Goal: Information Seeking & Learning: Find specific fact

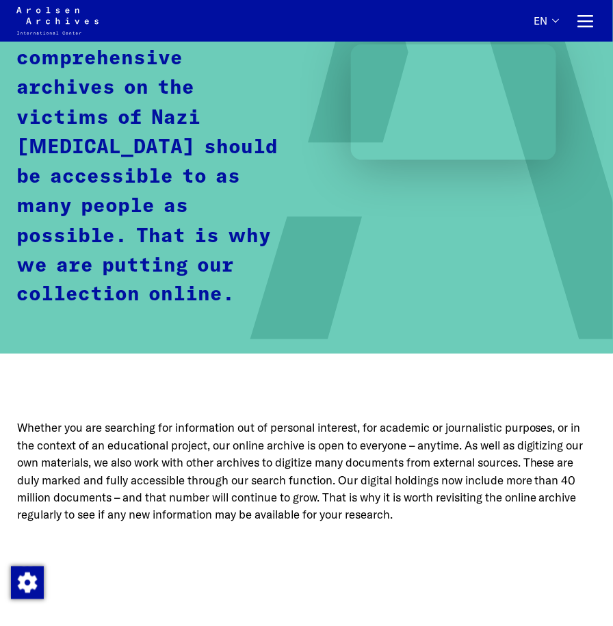
scroll to position [479, 0]
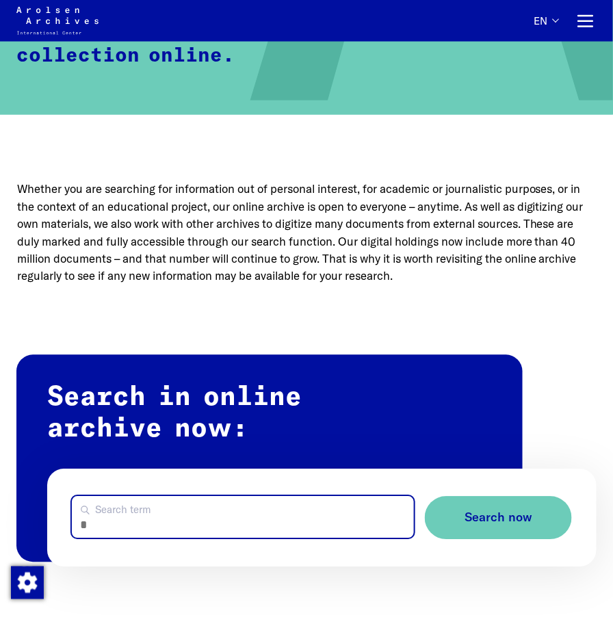
paste input "**********"
type input "**********"
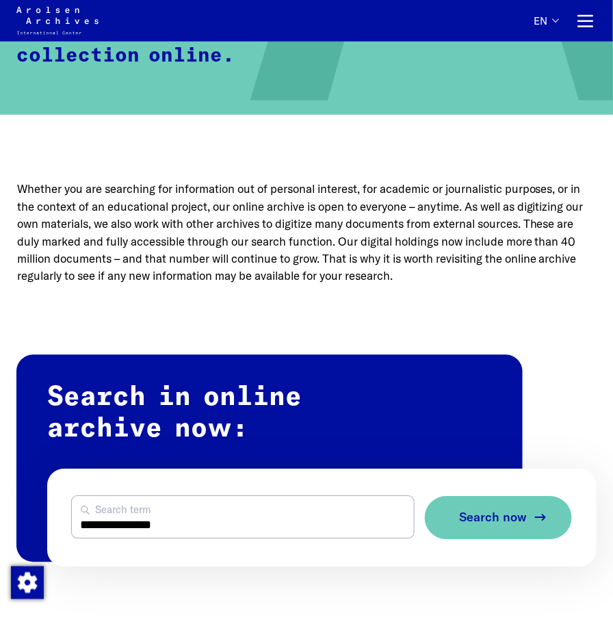
click at [519, 526] on span "Search now" at bounding box center [493, 518] width 68 height 14
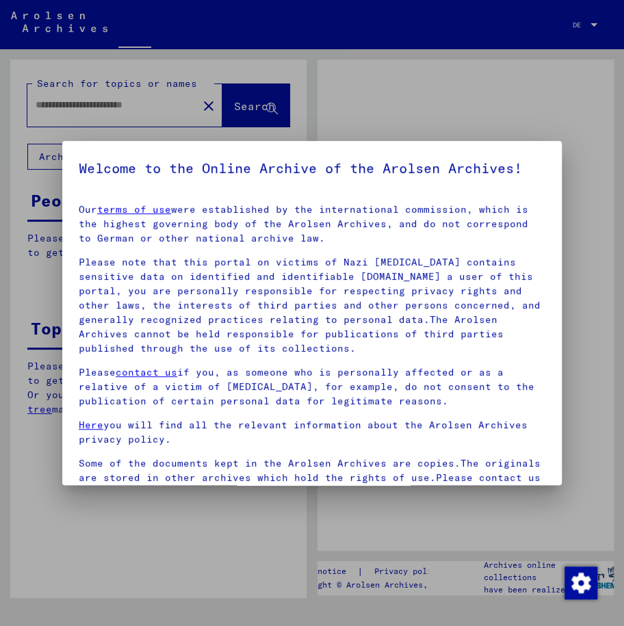
type input "**********"
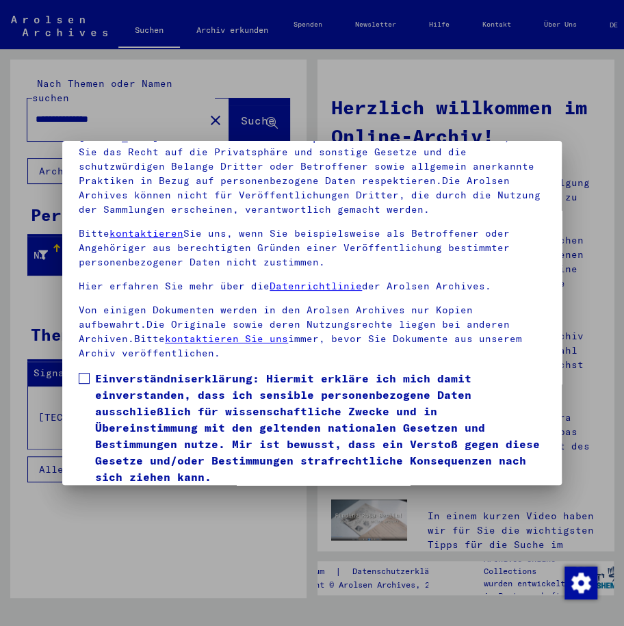
scroll to position [153, 0]
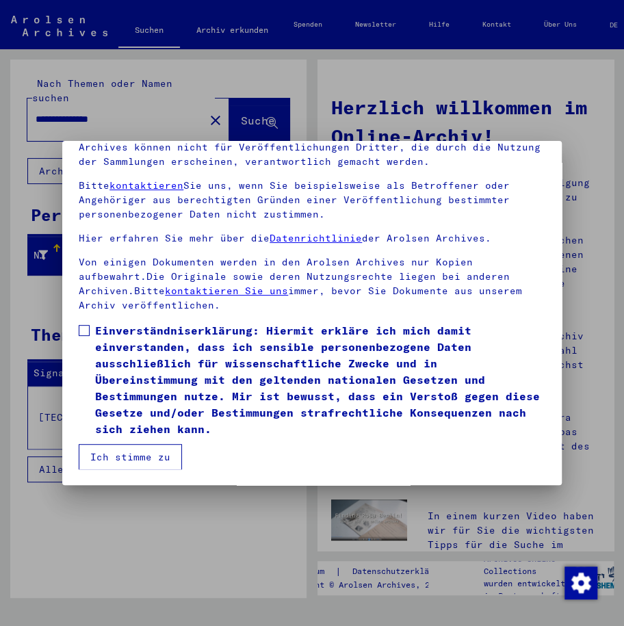
click at [90, 324] on label "Einverständniserklärung: Hiermit erkläre ich mich damit einverstanden, dass ich…" at bounding box center [312, 379] width 467 height 115
click at [139, 460] on button "Ich stimme zu" at bounding box center [130, 457] width 103 height 26
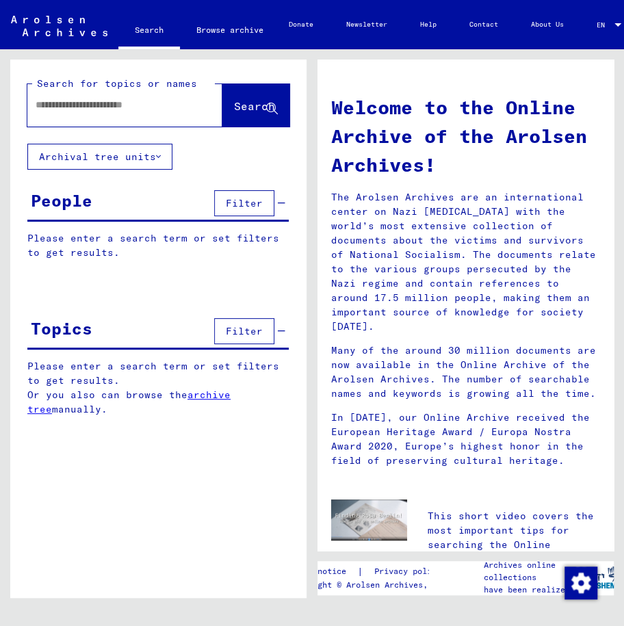
type input "**********"
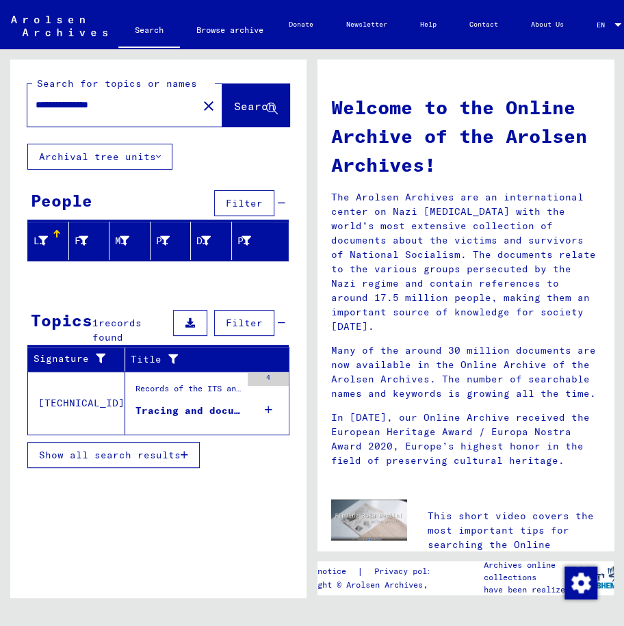
click at [201, 415] on div "Tracing and documentation case no. 712.550 for [PERSON_NAME] born [DEMOGRAPHIC_…" at bounding box center [188, 411] width 105 height 14
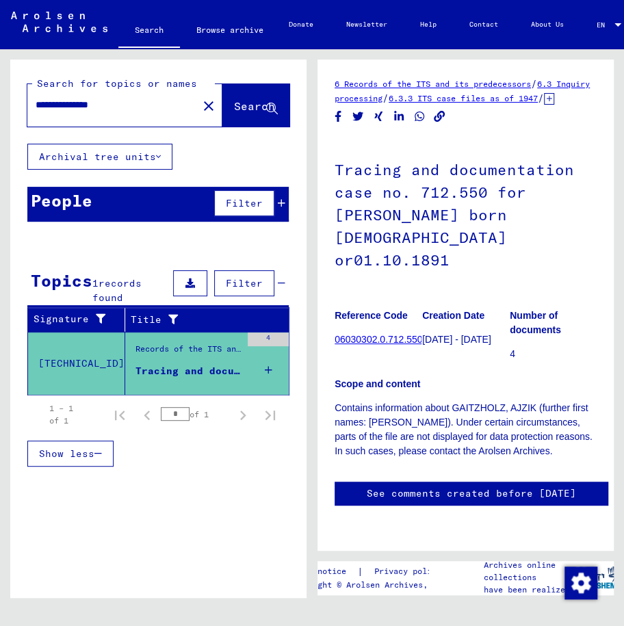
scroll to position [68, 0]
click at [373, 334] on link "06030302.0.712.550" at bounding box center [379, 339] width 88 height 11
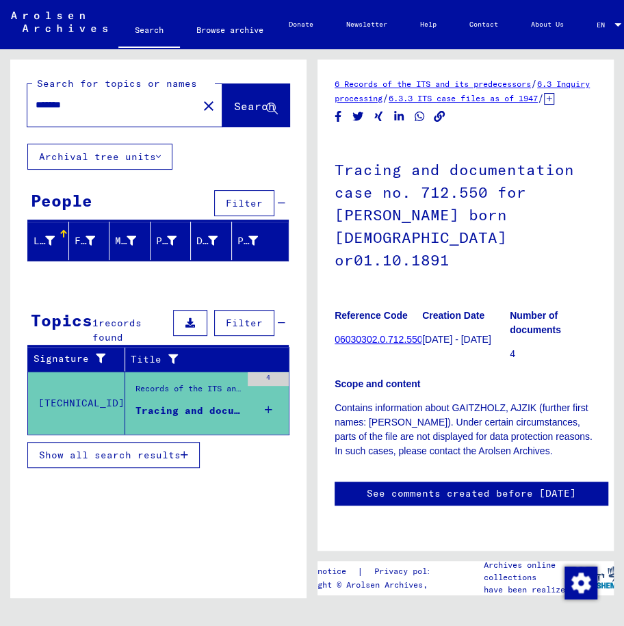
click at [201, 105] on mat-icon "close" at bounding box center [209, 106] width 16 height 16
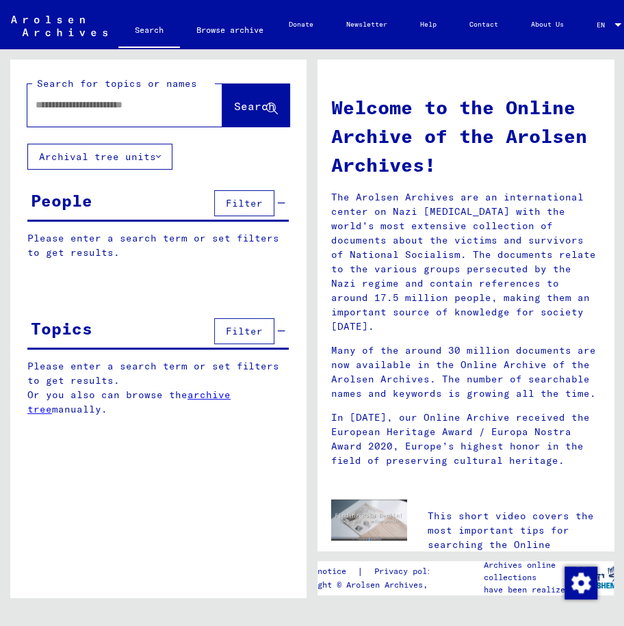
paste input "**********"
drag, startPoint x: 87, startPoint y: 103, endPoint x: 196, endPoint y: 117, distance: 109.7
click at [196, 117] on div "**********" at bounding box center [124, 105] width 195 height 42
type input "*********"
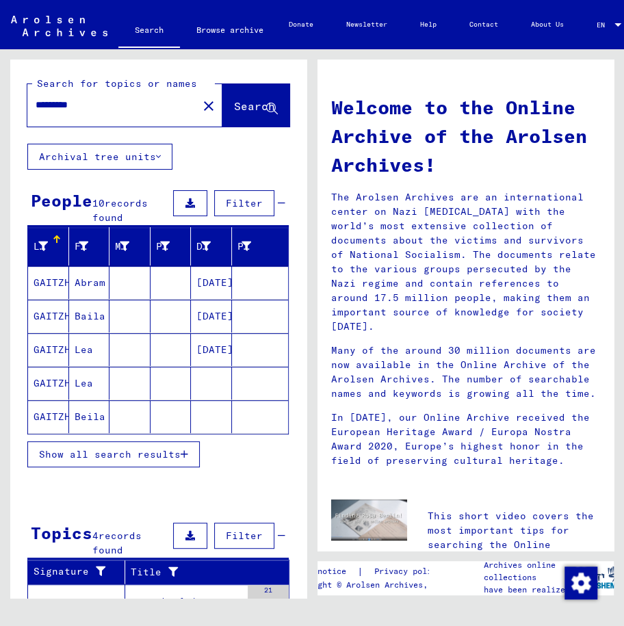
click at [110, 348] on mat-cell at bounding box center [130, 349] width 41 height 33
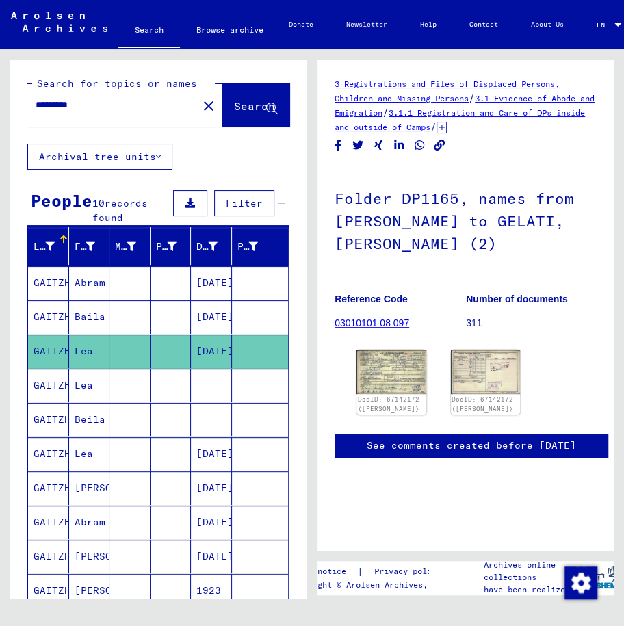
click at [118, 382] on mat-cell at bounding box center [130, 386] width 41 height 34
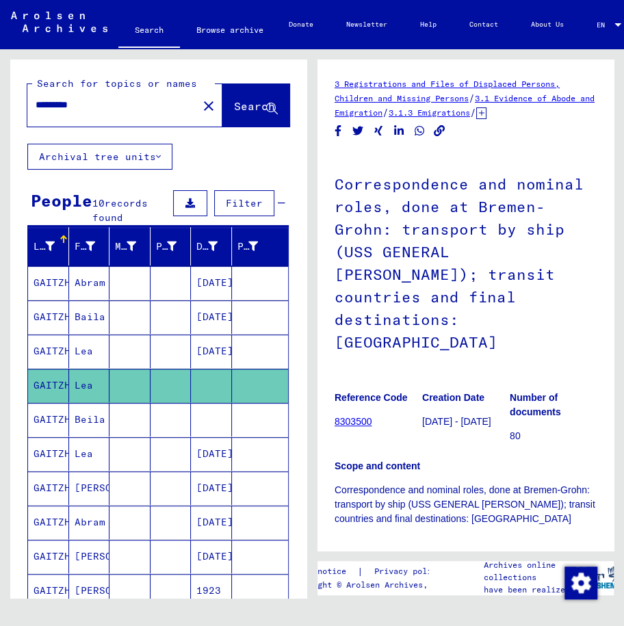
click at [123, 405] on mat-cell at bounding box center [130, 420] width 41 height 34
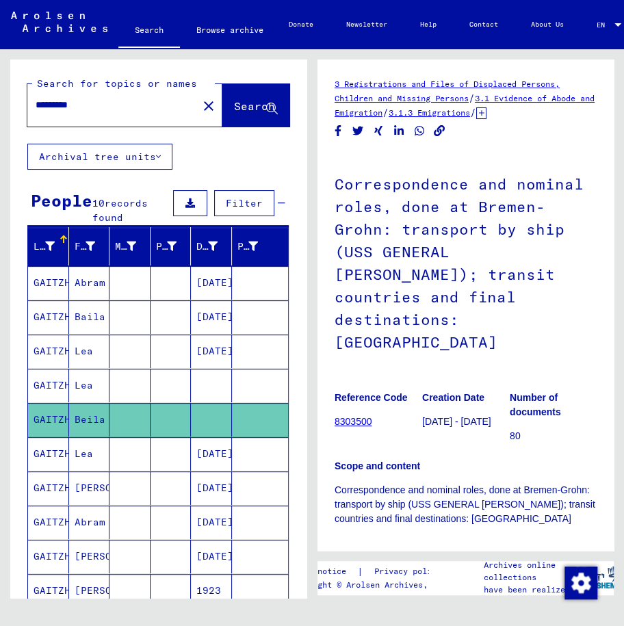
click at [114, 374] on mat-cell at bounding box center [130, 386] width 41 height 34
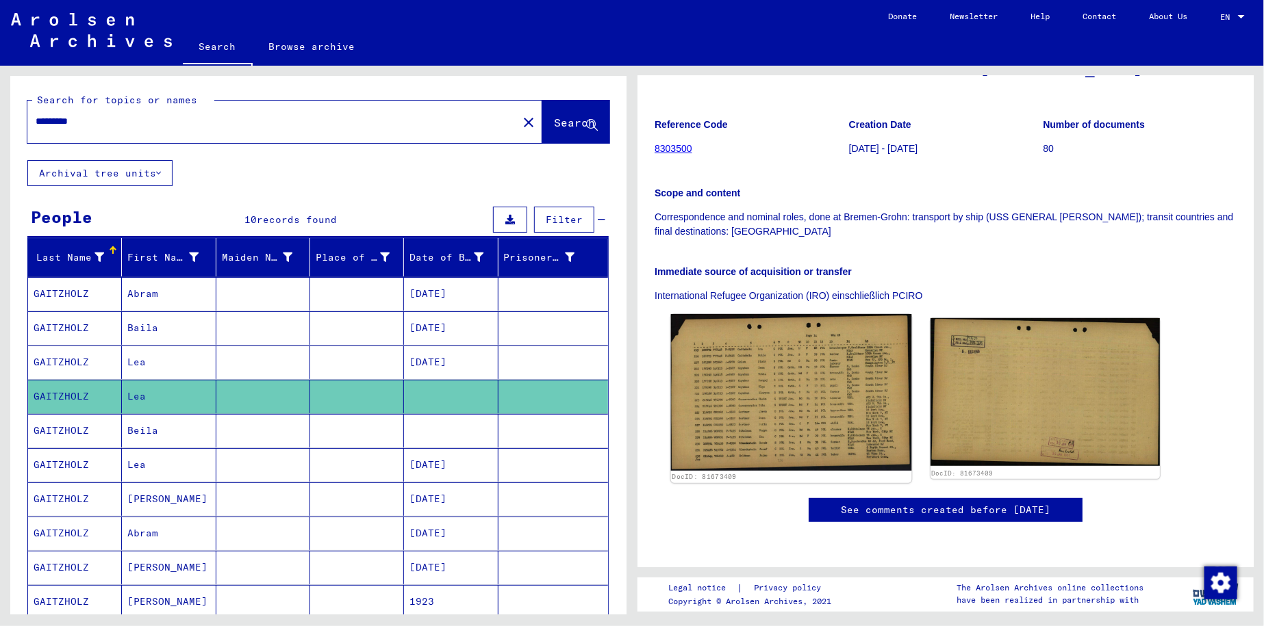
scroll to position [205, 0]
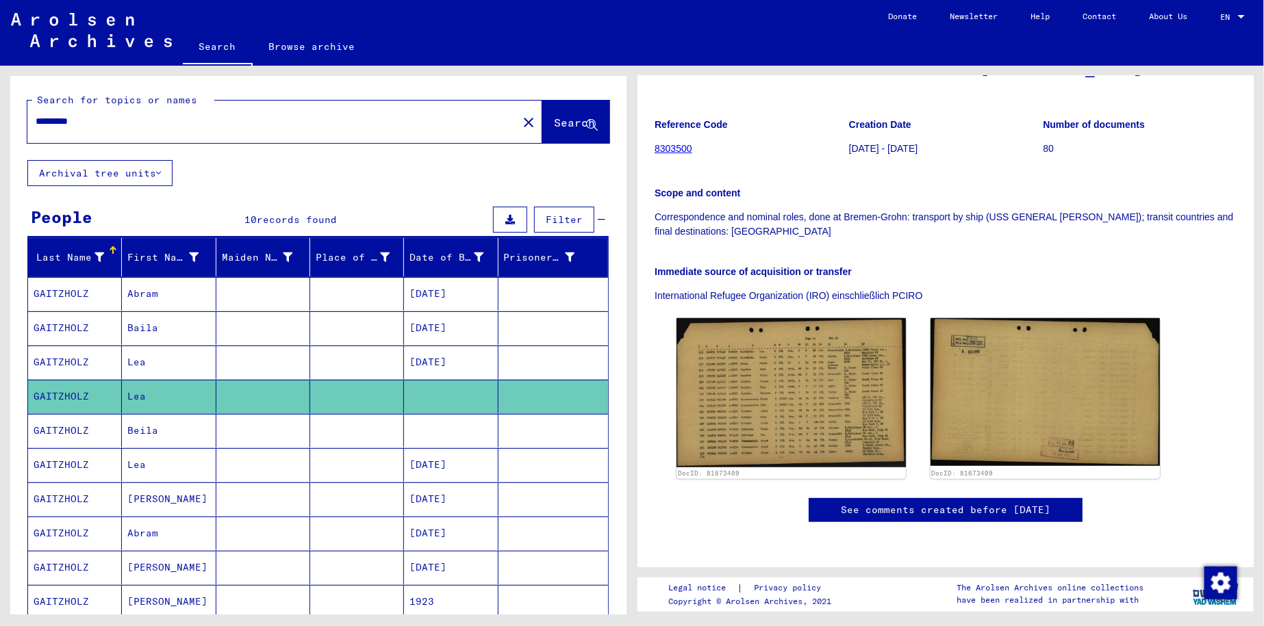
click at [191, 429] on mat-cell "Beila" at bounding box center [169, 431] width 94 height 34
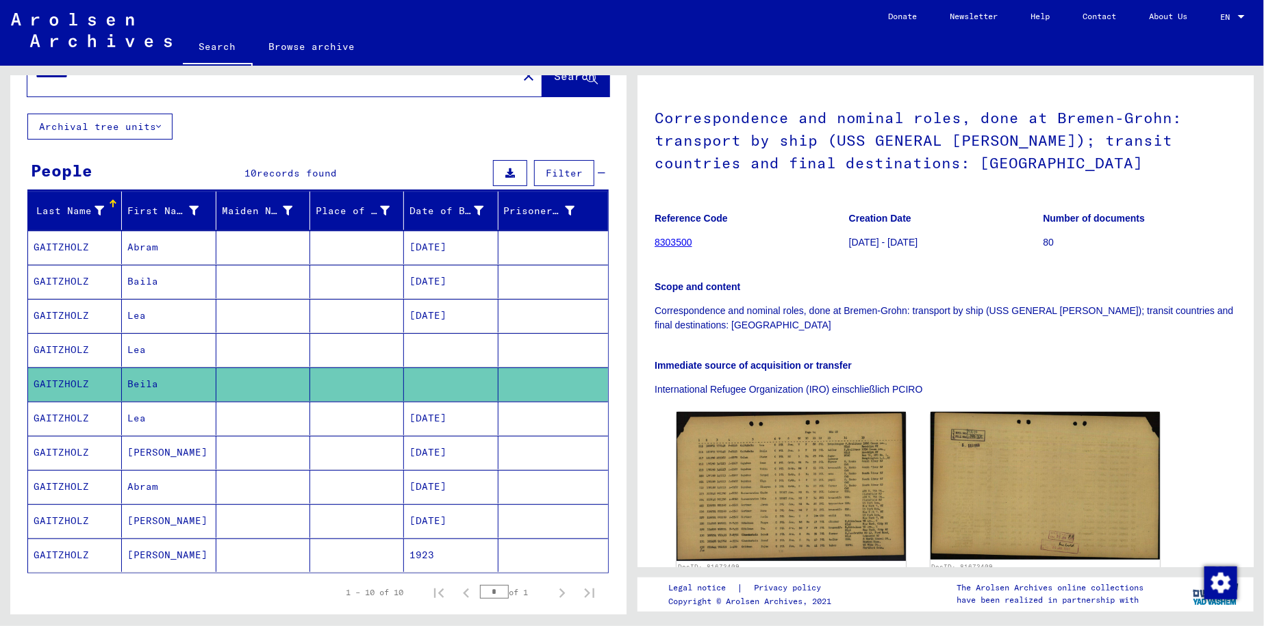
scroll to position [68, 0]
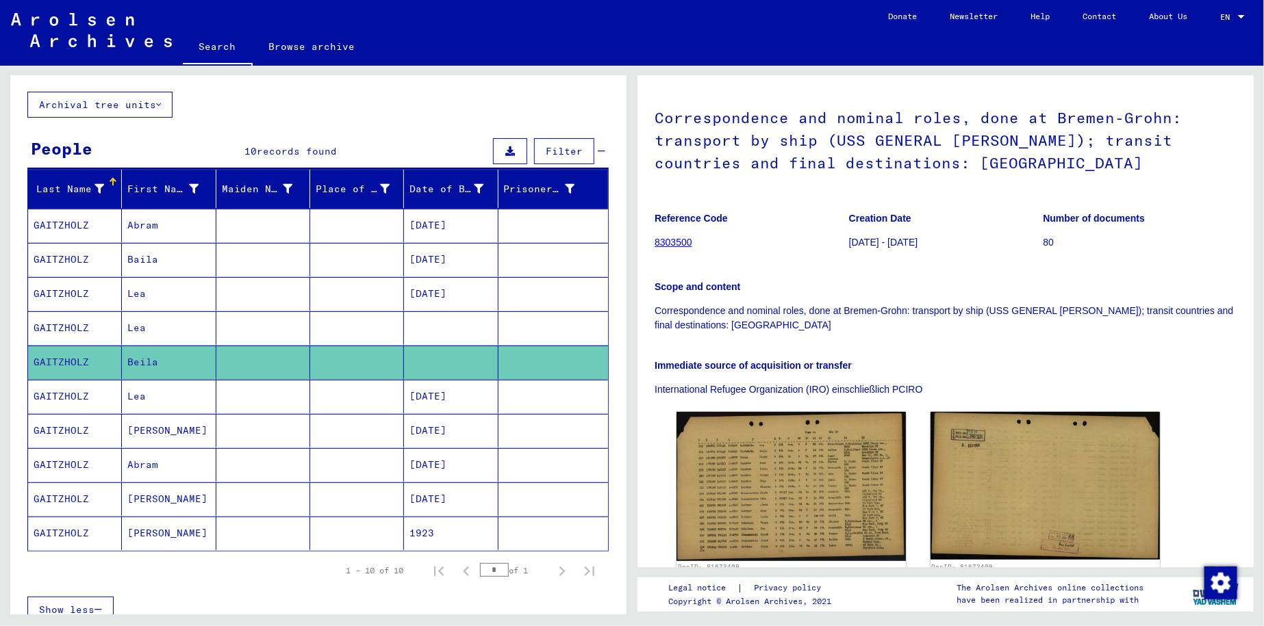
click at [158, 429] on mat-cell "Bela" at bounding box center [169, 431] width 94 height 34
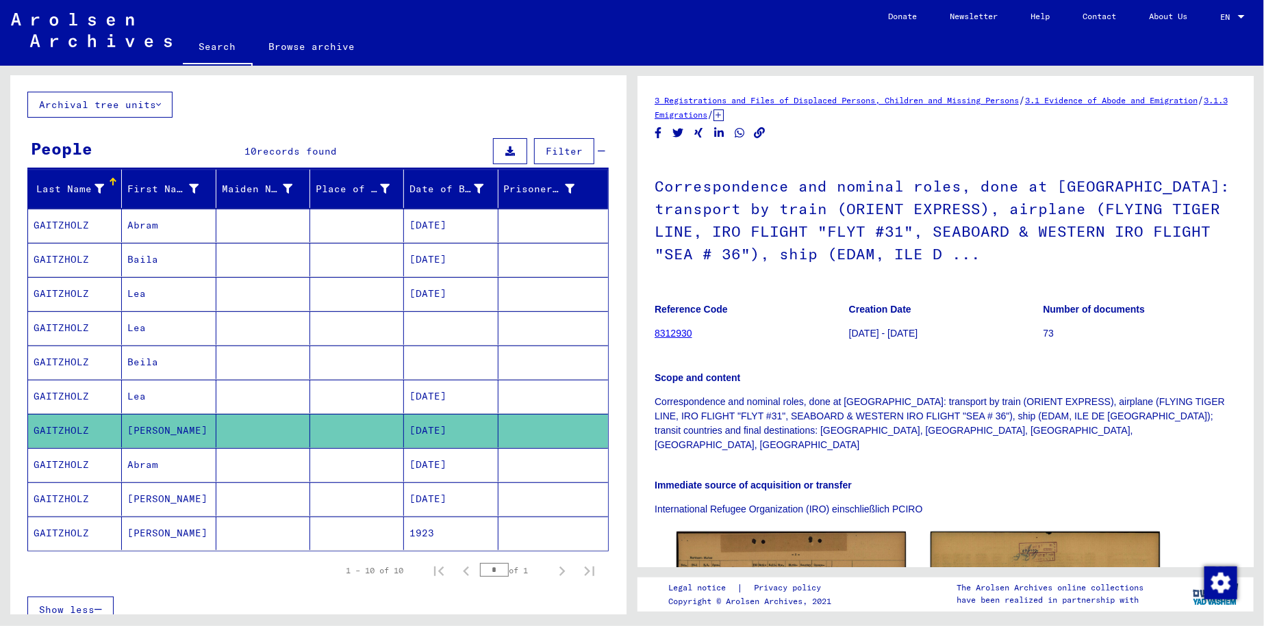
click at [164, 397] on mat-cell "Lea" at bounding box center [169, 397] width 94 height 34
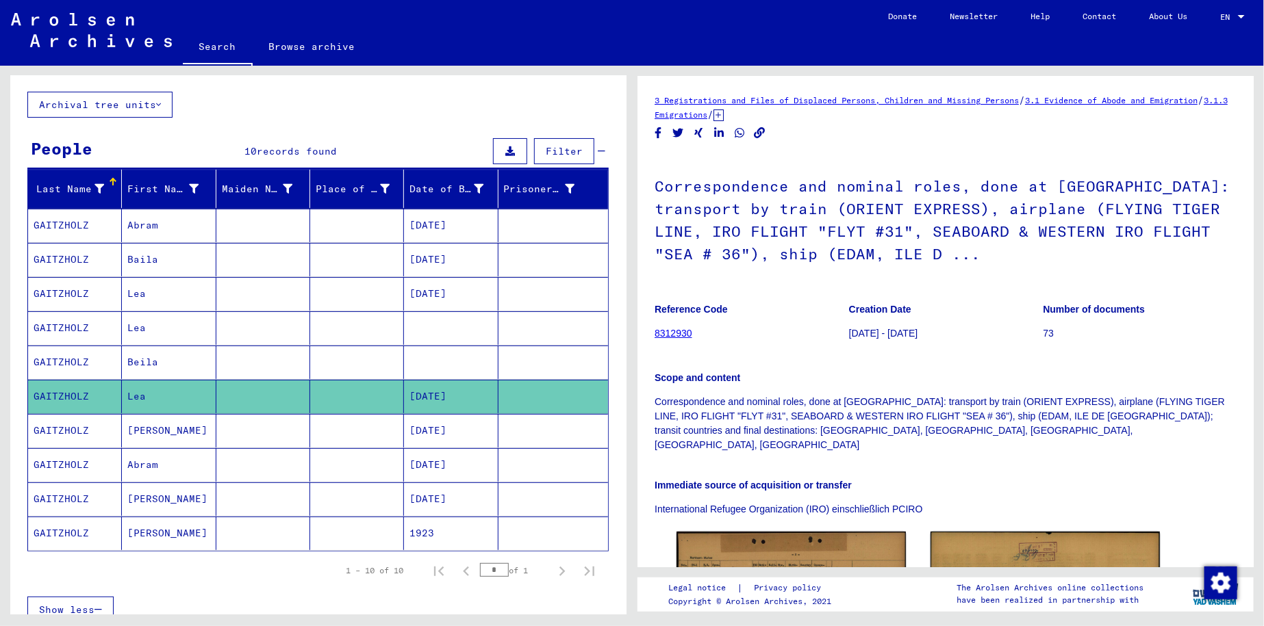
click at [171, 464] on mat-cell "Abram" at bounding box center [169, 465] width 94 height 34
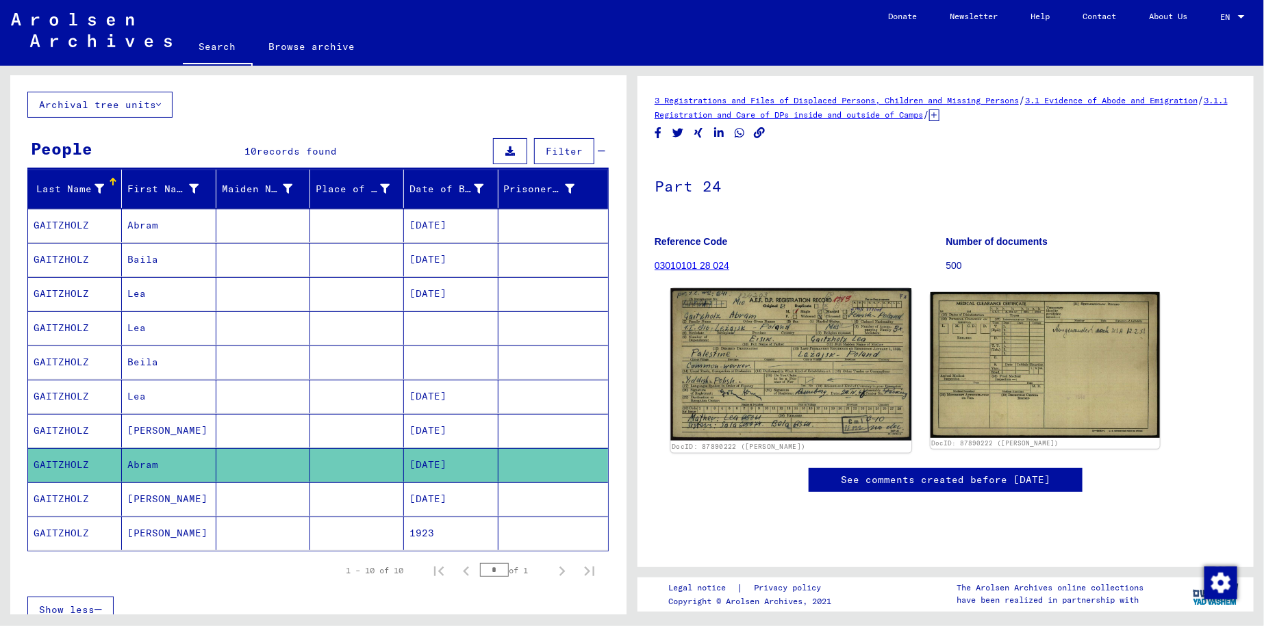
click at [624, 335] on img at bounding box center [791, 364] width 241 height 153
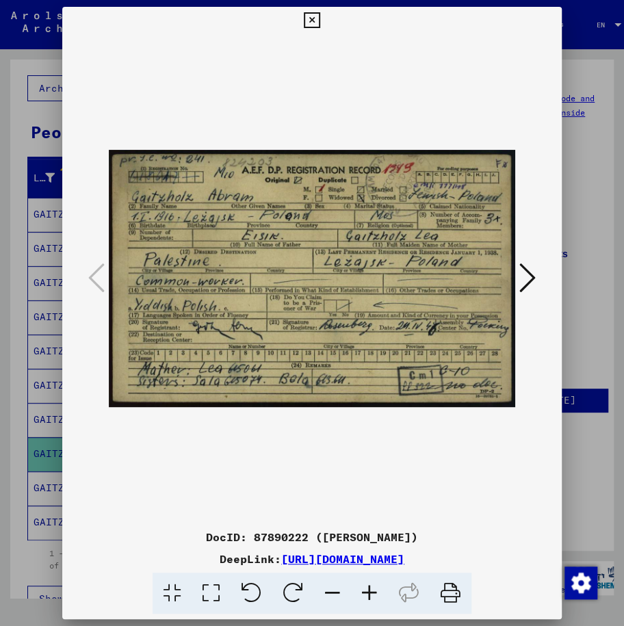
click at [314, 18] on icon at bounding box center [312, 20] width 16 height 16
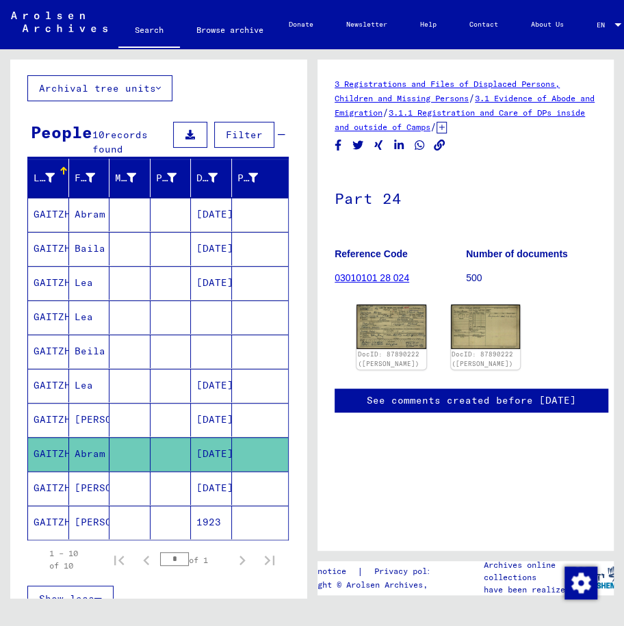
click at [88, 208] on mat-cell "Abram" at bounding box center [89, 215] width 41 height 34
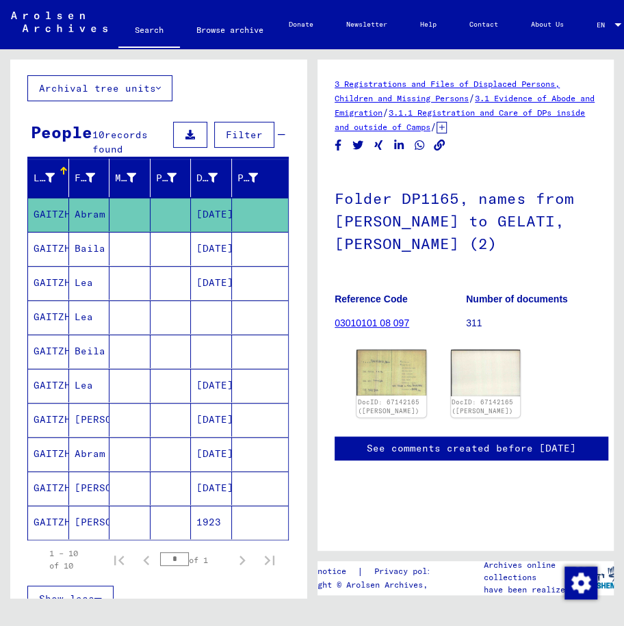
click at [81, 378] on mat-cell "Lea" at bounding box center [89, 386] width 41 height 34
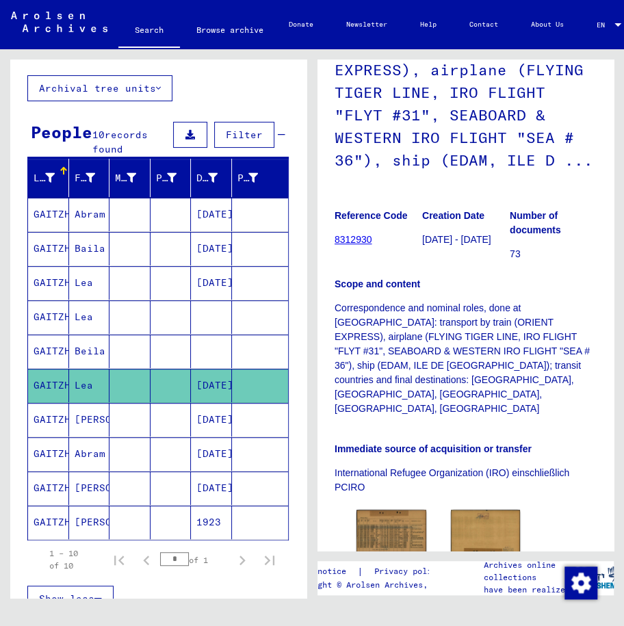
scroll to position [342, 0]
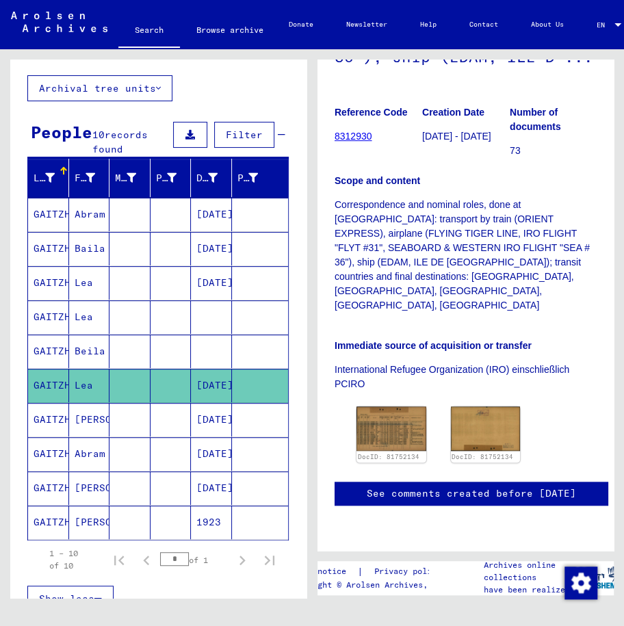
click at [110, 492] on mat-cell at bounding box center [130, 489] width 41 height 34
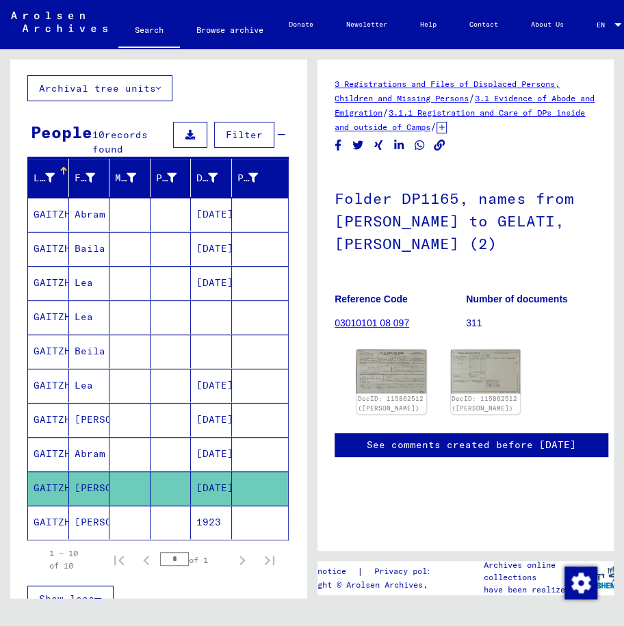
click at [129, 377] on mat-cell at bounding box center [130, 386] width 41 height 34
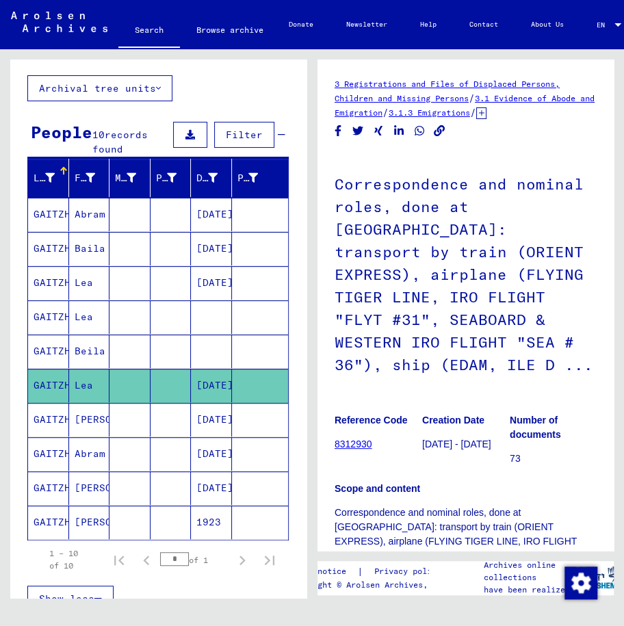
click at [99, 283] on mat-cell "Lea" at bounding box center [89, 283] width 41 height 34
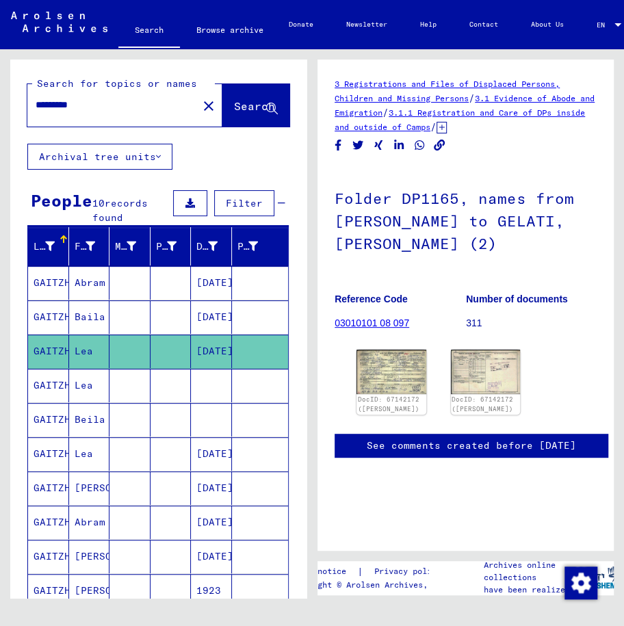
scroll to position [342, 0]
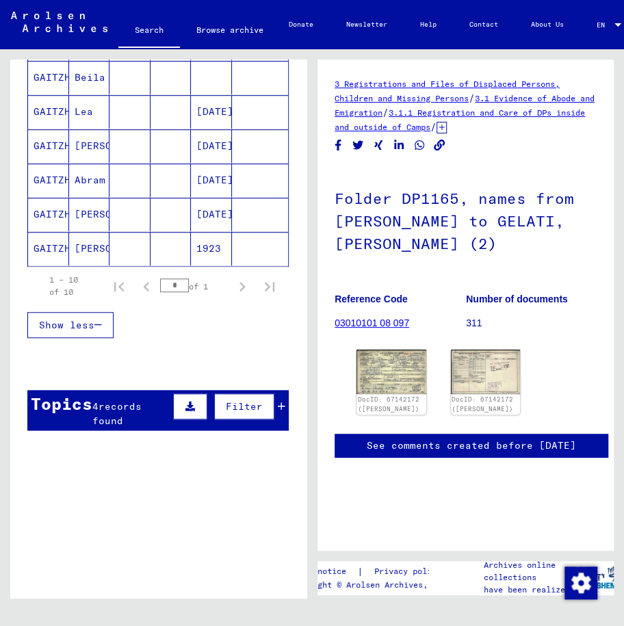
click at [87, 175] on mat-cell "Abram" at bounding box center [89, 181] width 41 height 34
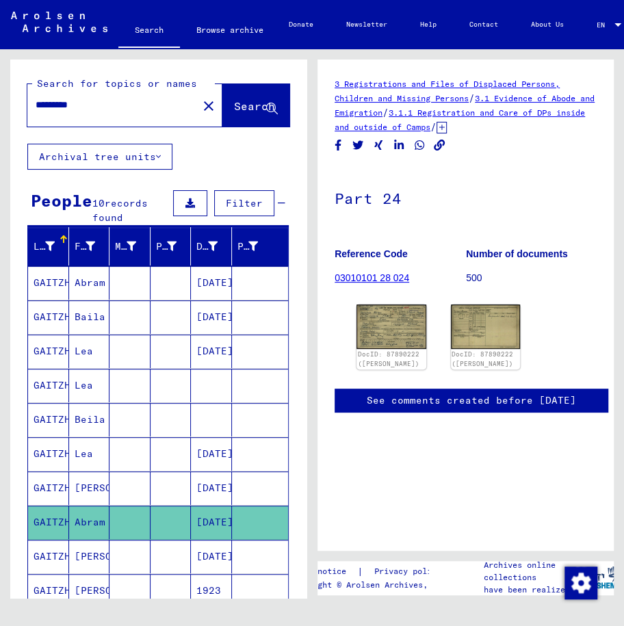
scroll to position [509, 0]
